Goal: Find specific page/section: Find specific page/section

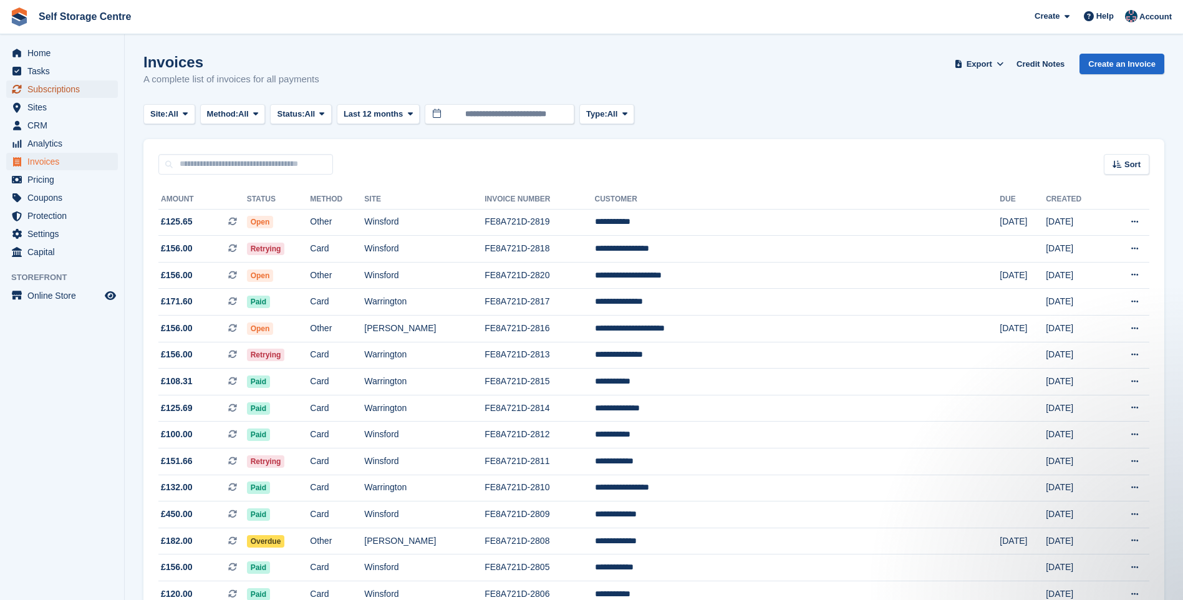
click at [48, 84] on span "Subscriptions" at bounding box center [64, 88] width 75 height 17
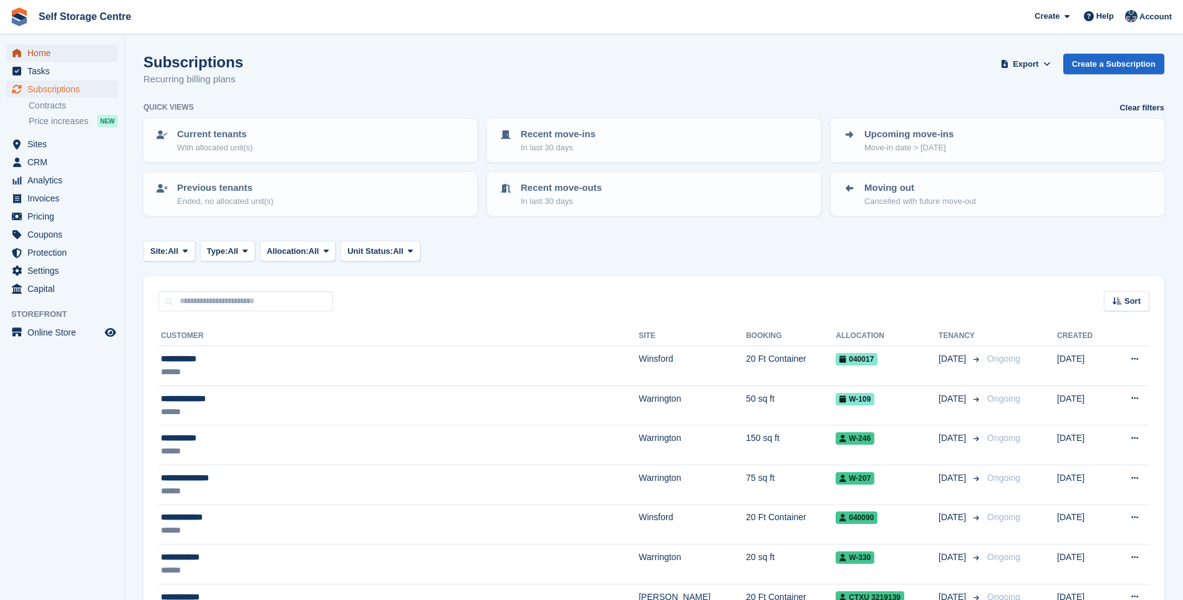
click at [46, 49] on span "Home" at bounding box center [64, 52] width 75 height 17
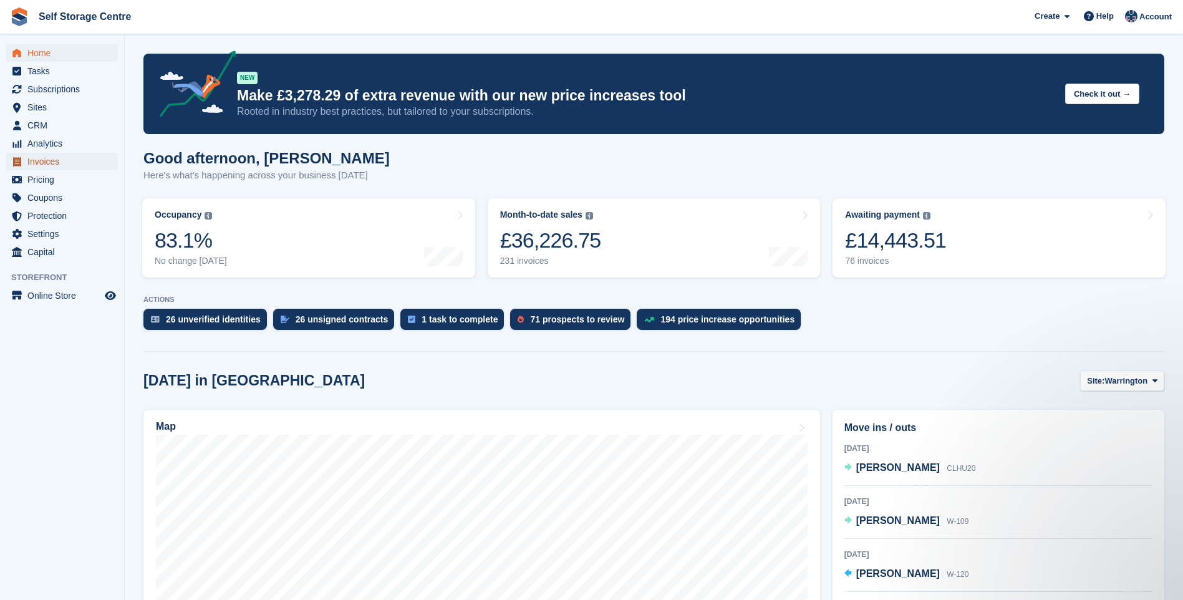
click at [42, 160] on span "Invoices" at bounding box center [64, 161] width 75 height 17
